Goal: Transaction & Acquisition: Purchase product/service

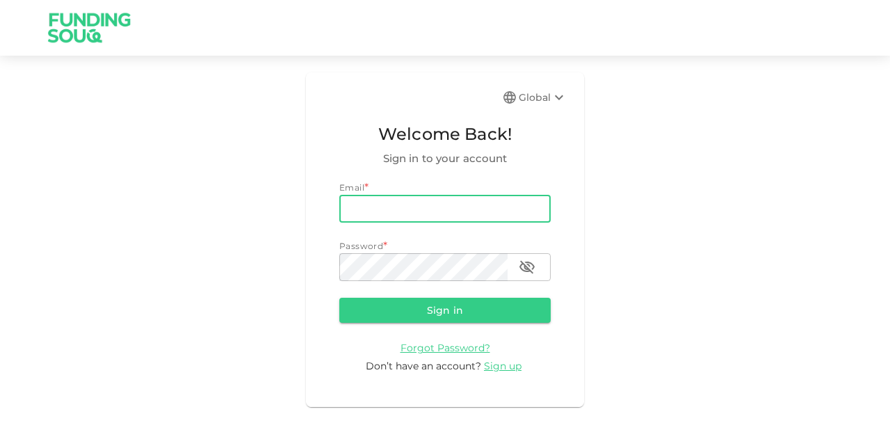
click at [455, 202] on input "email" at bounding box center [444, 209] width 211 height 28
type input "amine.rachdi@realtimetypeapprovals.com"
click at [497, 310] on button "Sign in" at bounding box center [444, 310] width 211 height 25
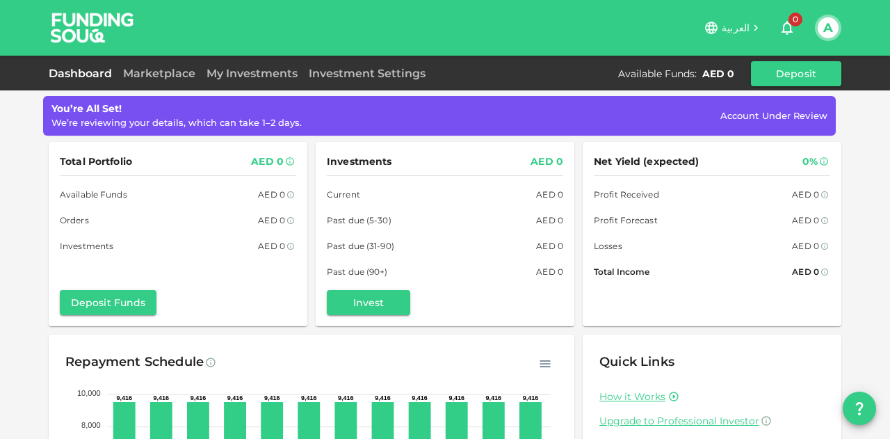
click at [305, 251] on div "Total Portfolio AED 0 Available Funds AED 0 Orders AED 0 Investments AED 0 Depo…" at bounding box center [445, 234] width 793 height 185
click at [88, 76] on link "Dashboard" at bounding box center [83, 73] width 69 height 13
click at [376, 305] on button "Invest" at bounding box center [368, 302] width 83 height 25
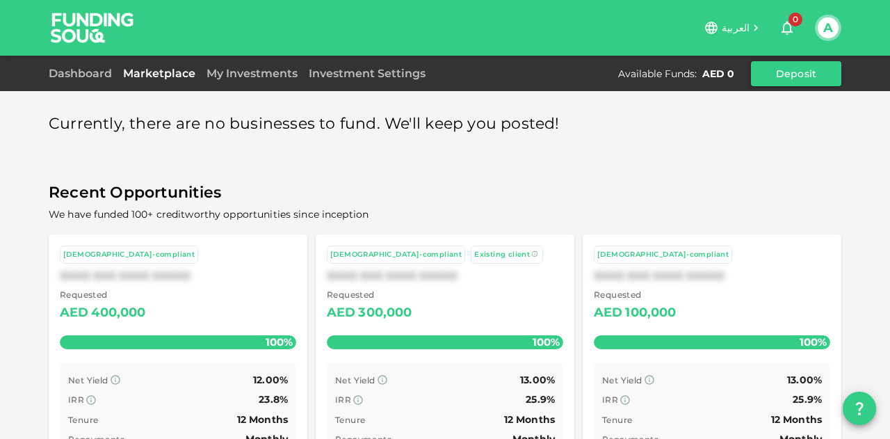
scroll to position [76, 0]
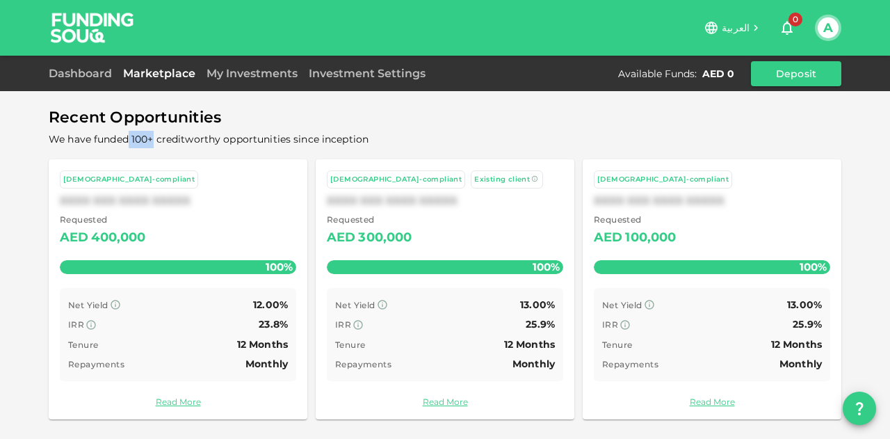
drag, startPoint x: 124, startPoint y: 140, endPoint x: 150, endPoint y: 139, distance: 25.8
click at [150, 139] on span "We have funded 100+ creditworthy opportunities since inception" at bounding box center [209, 139] width 320 height 13
drag, startPoint x: 150, startPoint y: 139, endPoint x: 398, endPoint y: 138, distance: 247.5
click at [398, 138] on span "We have funded 100+ creditworthy opportunities since inception" at bounding box center [445, 139] width 793 height 17
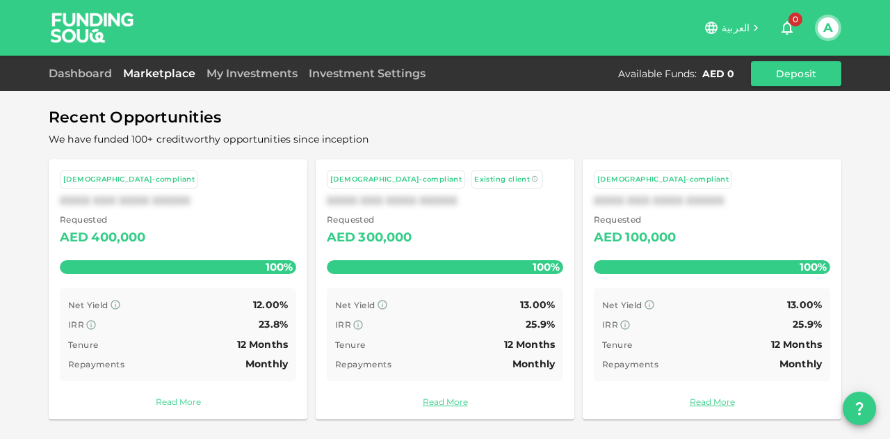
click at [182, 403] on link "Read More" at bounding box center [178, 401] width 236 height 13
